Goal: Task Accomplishment & Management: Use online tool/utility

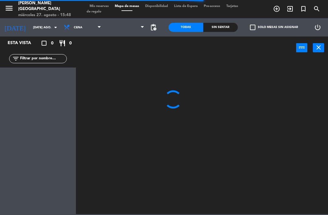
click at [31, 26] on input "[DATE] ago." at bounding box center [51, 27] width 42 height 9
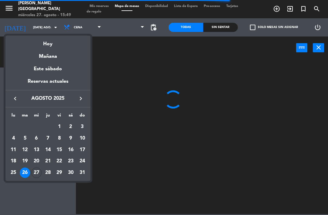
click at [33, 172] on div "27" at bounding box center [36, 172] width 10 height 10
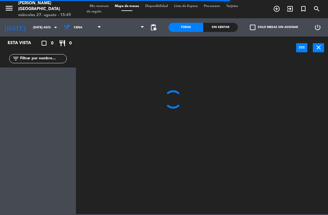
type input "mié. 27 ago."
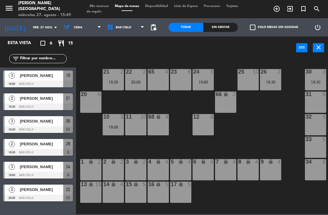
click at [322, 80] on div "18:30" at bounding box center [315, 82] width 21 height 4
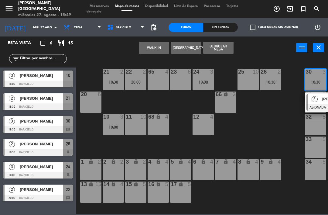
click at [162, 84] on div "65 4" at bounding box center [158, 79] width 21 height 21
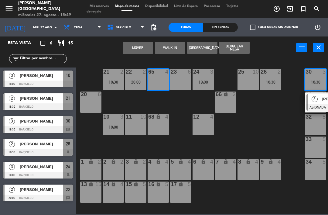
click at [144, 48] on button "Mover" at bounding box center [138, 48] width 30 height 12
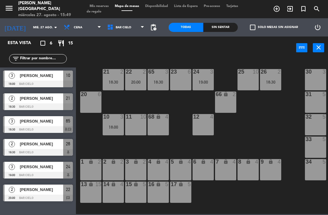
click at [111, 128] on div "18:00" at bounding box center [113, 127] width 21 height 4
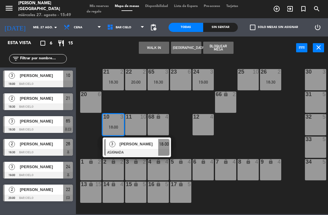
click at [148, 145] on span "[PERSON_NAME]" at bounding box center [139, 144] width 39 height 6
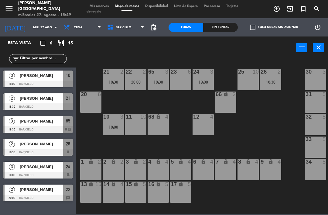
click at [142, 78] on div "22 2 20:00" at bounding box center [135, 79] width 21 height 21
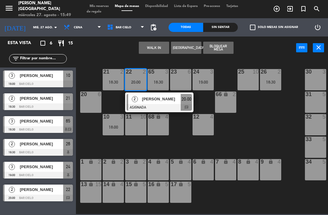
click at [302, 77] on div "21 2 18:30 22 2 20:00 2 [PERSON_NAME] ASIGNADA 20:00 chat 23 6 24 3 19:00 25 10…" at bounding box center [203, 135] width 249 height 155
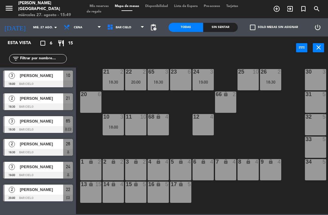
click at [135, 77] on div "22 2 20:00" at bounding box center [135, 79] width 21 height 21
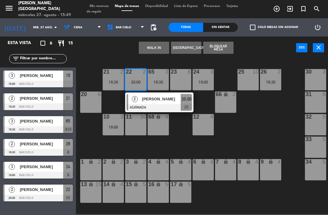
click at [316, 80] on div "30 3" at bounding box center [315, 79] width 21 height 21
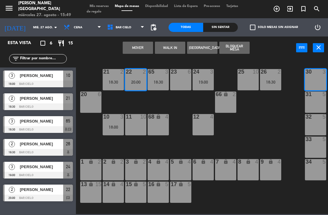
click at [144, 48] on button "Mover" at bounding box center [138, 48] width 30 height 12
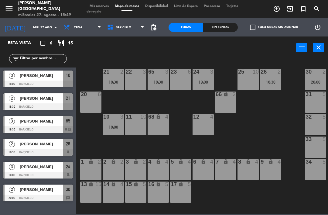
click at [115, 123] on div "10 3 18:00" at bounding box center [113, 124] width 21 height 21
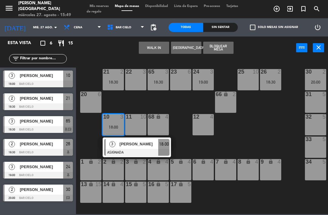
click at [139, 76] on div "22 3" at bounding box center [135, 79] width 21 height 21
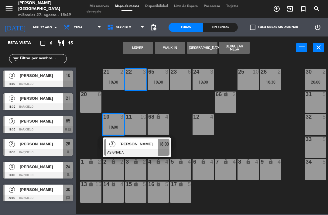
click at [153, 50] on button "Mover" at bounding box center [138, 48] width 30 height 12
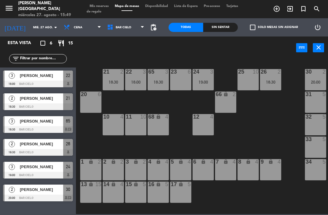
click at [135, 80] on div "18:00" at bounding box center [135, 82] width 21 height 4
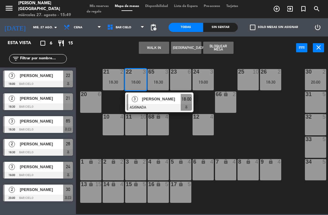
click at [204, 78] on div "24 3 19:00" at bounding box center [202, 79] width 21 height 21
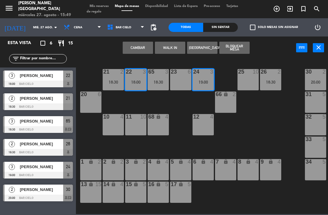
click at [140, 48] on button "Cambiar" at bounding box center [138, 48] width 30 height 12
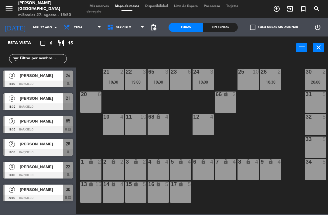
click at [202, 87] on div "24 3 18:00" at bounding box center [202, 79] width 21 height 21
click at [287, 88] on div "21 2 18:30 22 3 19:00 23 6 24 3 18:00 25 10 26 2 18:30 30 2 20:00 65 3 18:30 20…" at bounding box center [203, 135] width 249 height 155
click at [272, 80] on div "18:30" at bounding box center [270, 82] width 21 height 4
click at [295, 161] on div "21 2 18:30 22 3 19:00 23 6 24 3 18:00 25 10 26 2 18:30 30 2 20:00 65 3 18:30 20…" at bounding box center [203, 135] width 249 height 155
click at [316, 81] on div "20:00" at bounding box center [315, 82] width 21 height 4
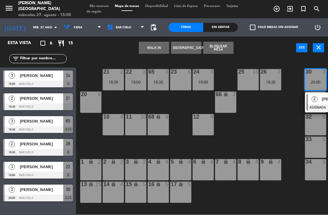
click at [314, 98] on span "2" at bounding box center [314, 99] width 6 height 6
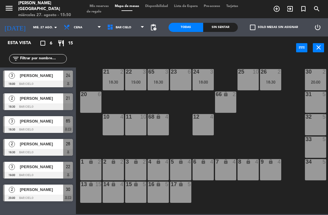
click at [134, 81] on div "19:00" at bounding box center [135, 82] width 21 height 4
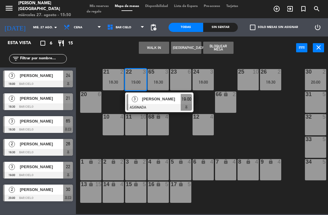
click at [271, 112] on div "21 2 18:30 22 3 19:00 3 [PERSON_NAME] ASIGNADA 19:00 23 6 24 3 18:00 25 10 26 2…" at bounding box center [203, 135] width 249 height 155
